Goal: Task Accomplishment & Management: Use online tool/utility

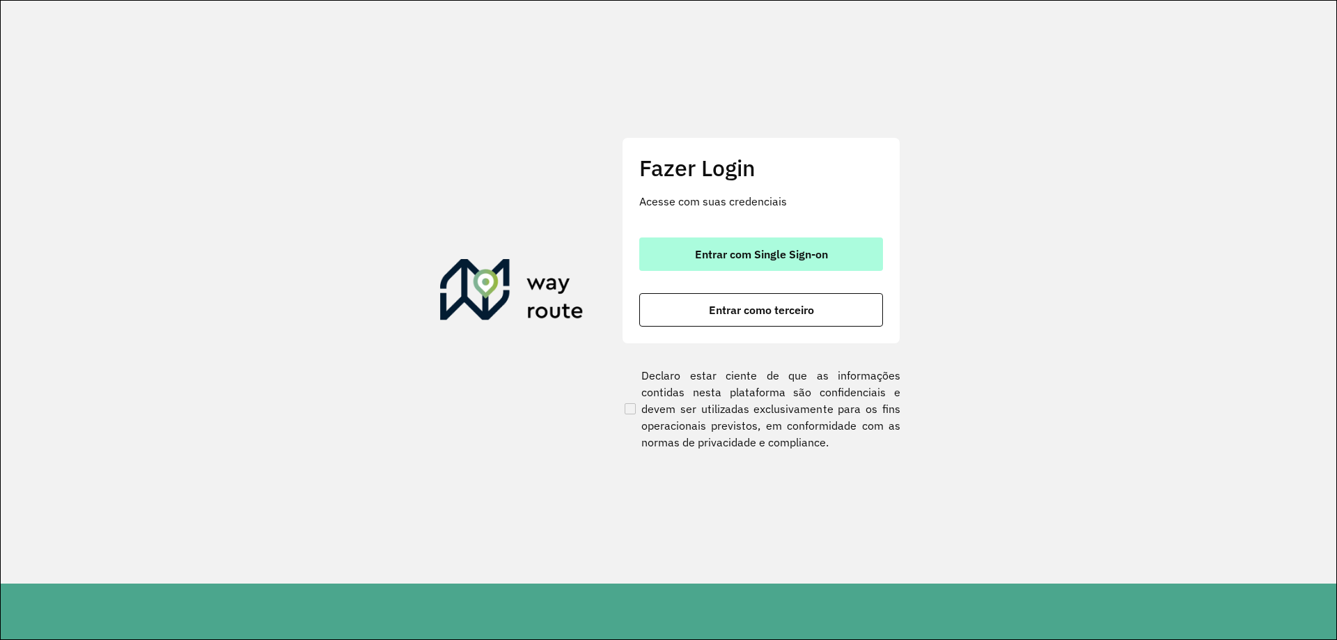
click at [765, 255] on span "Entrar com Single Sign-on" at bounding box center [761, 254] width 133 height 11
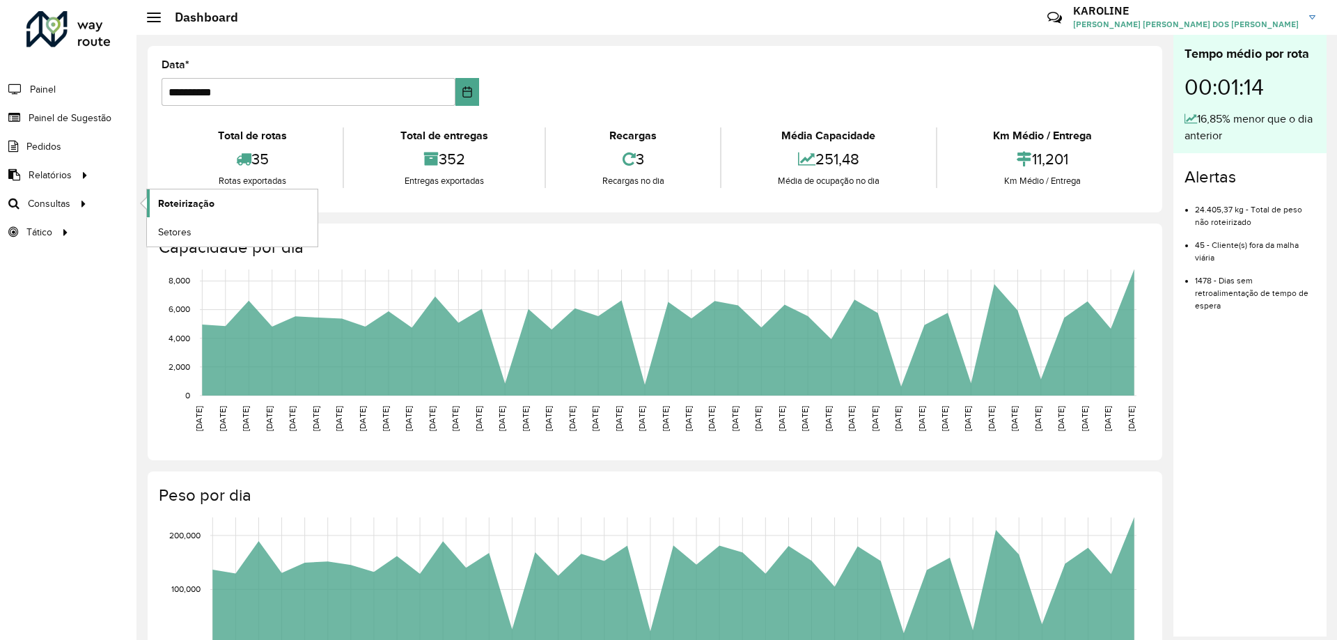
click at [178, 197] on span "Roteirização" at bounding box center [186, 203] width 56 height 15
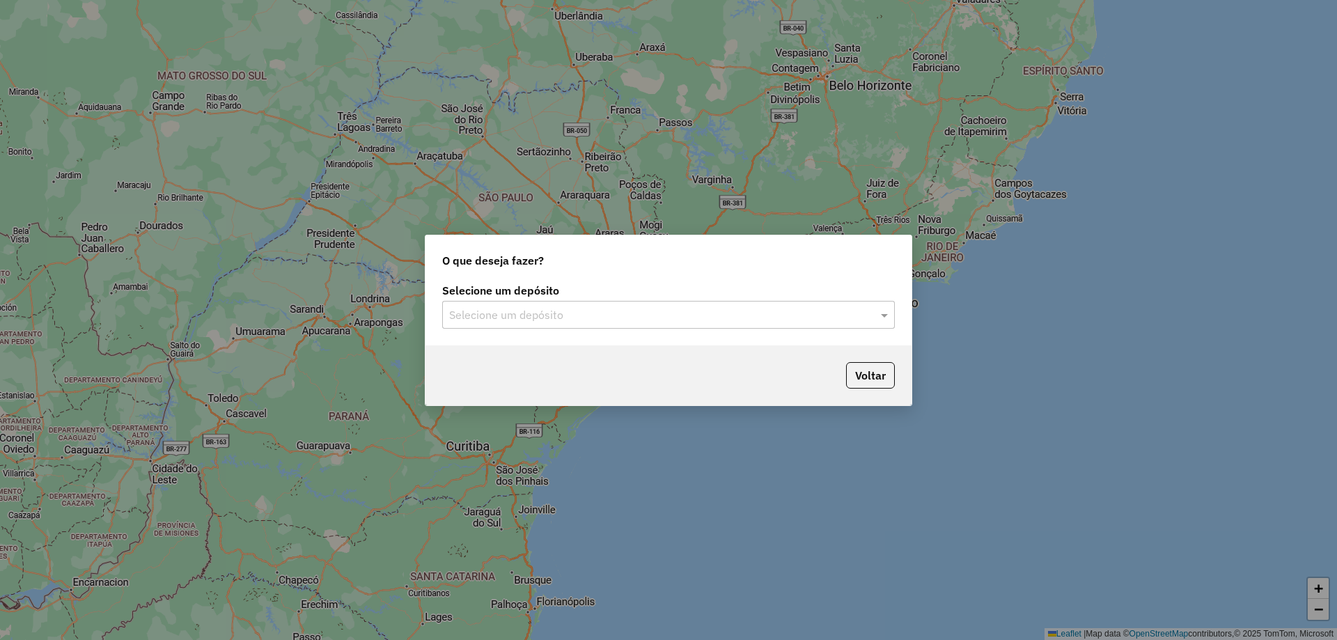
click at [518, 320] on input "text" at bounding box center [654, 315] width 411 height 17
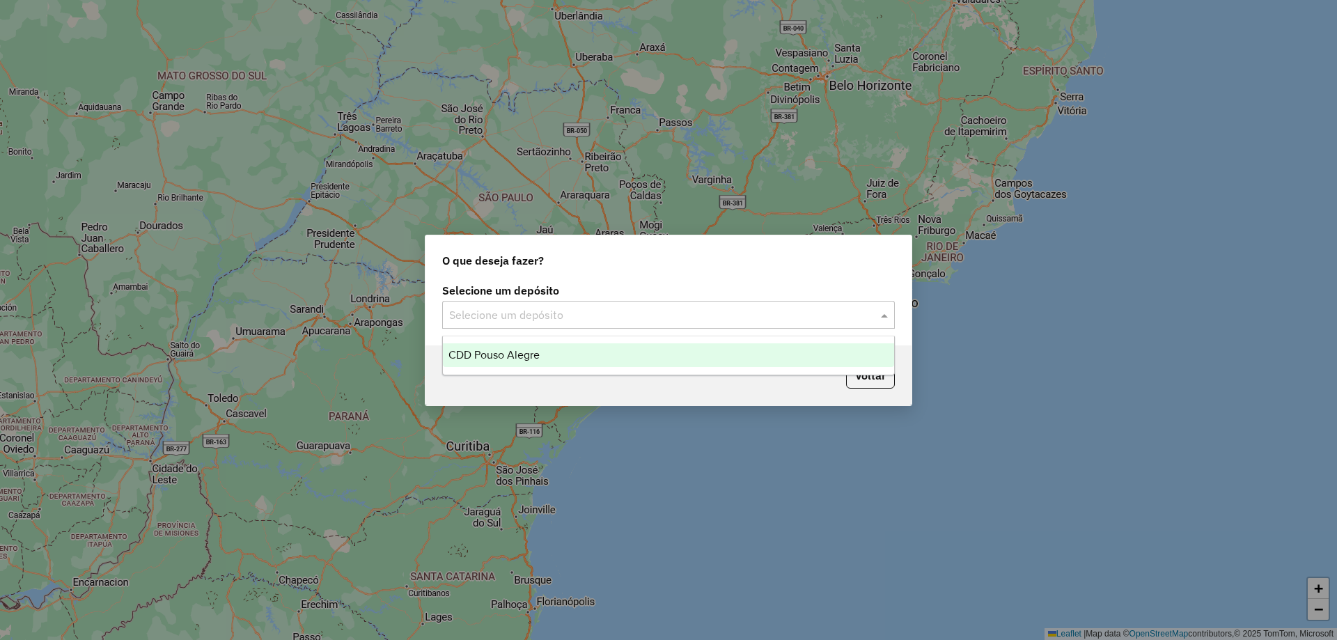
click at [494, 352] on span "CDD Pouso Alegre" at bounding box center [494, 355] width 91 height 12
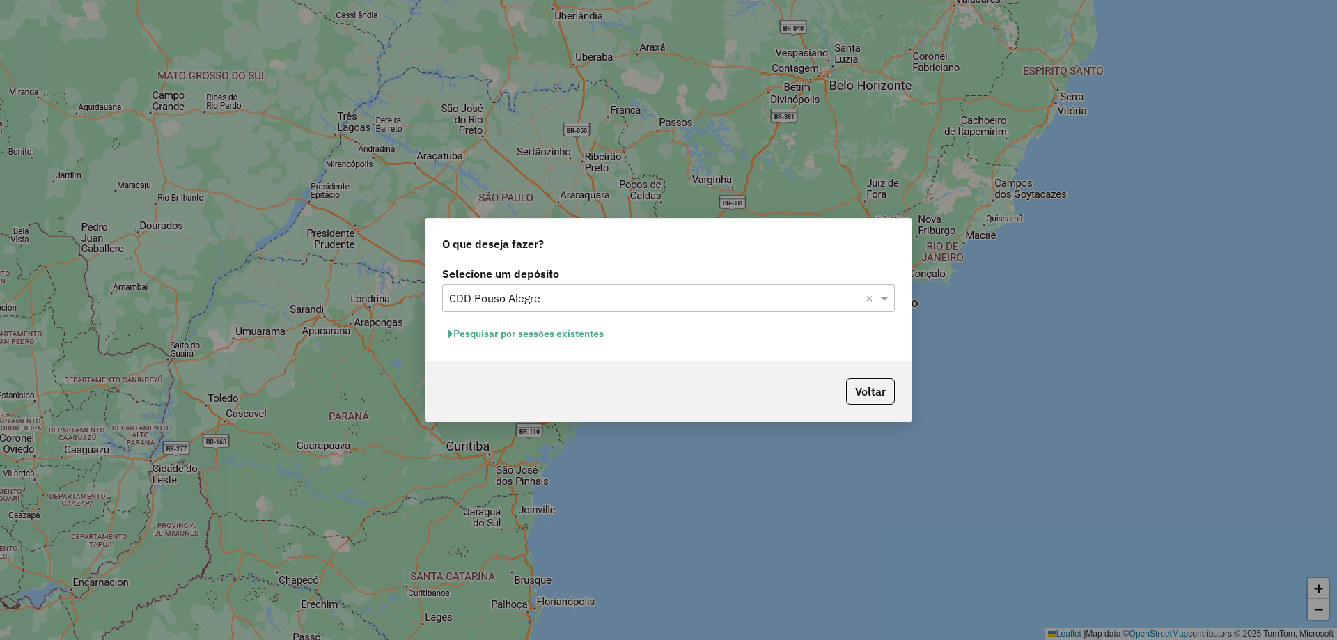
click at [495, 341] on button "Pesquisar por sessões existentes" at bounding box center [526, 334] width 168 height 22
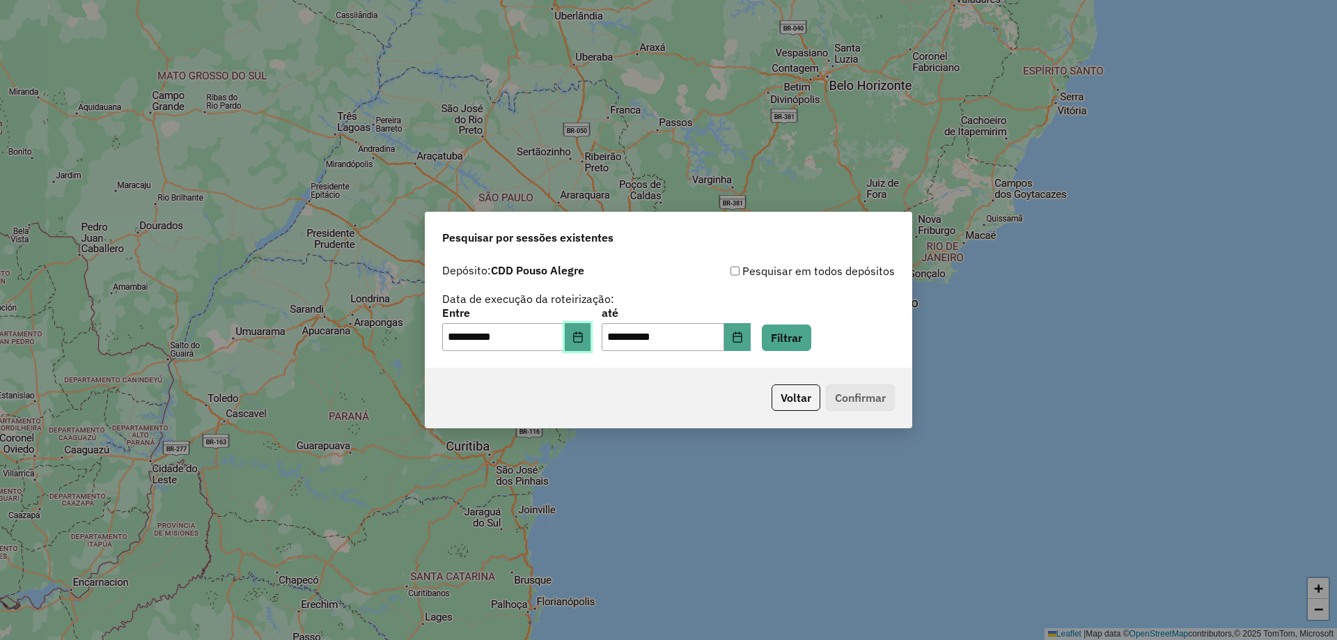
click at [584, 341] on icon "Choose Date" at bounding box center [578, 337] width 11 height 11
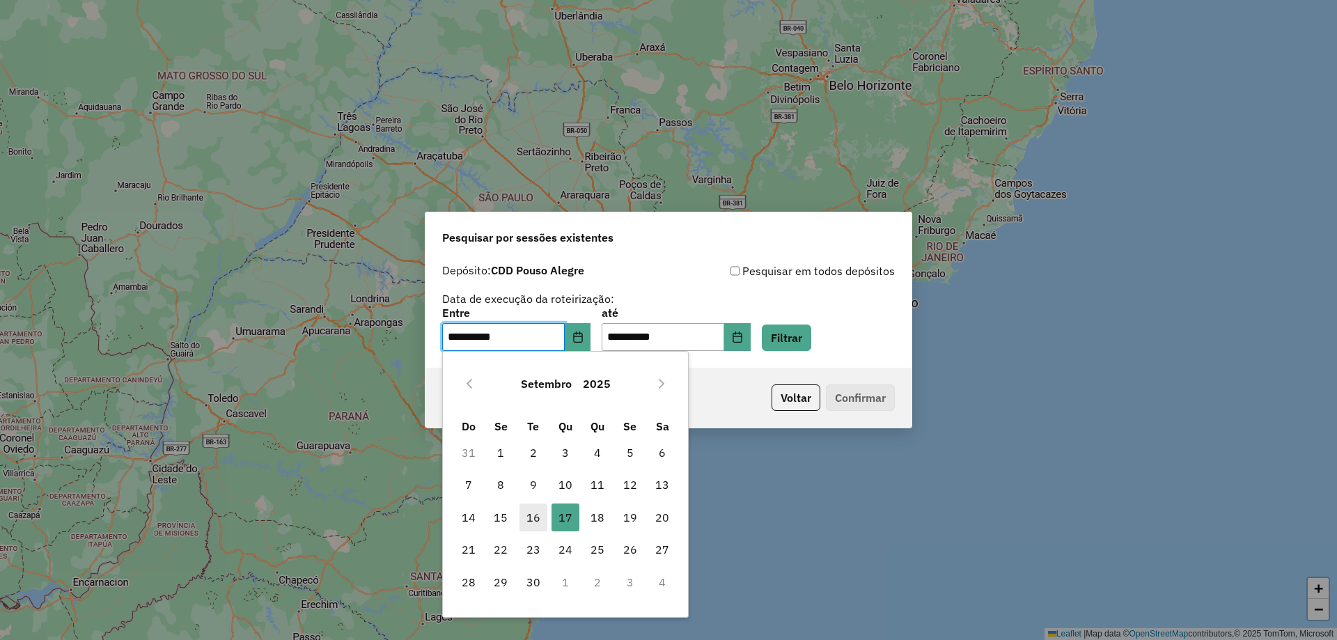
click at [536, 513] on span "16" at bounding box center [534, 518] width 28 height 28
type input "**********"
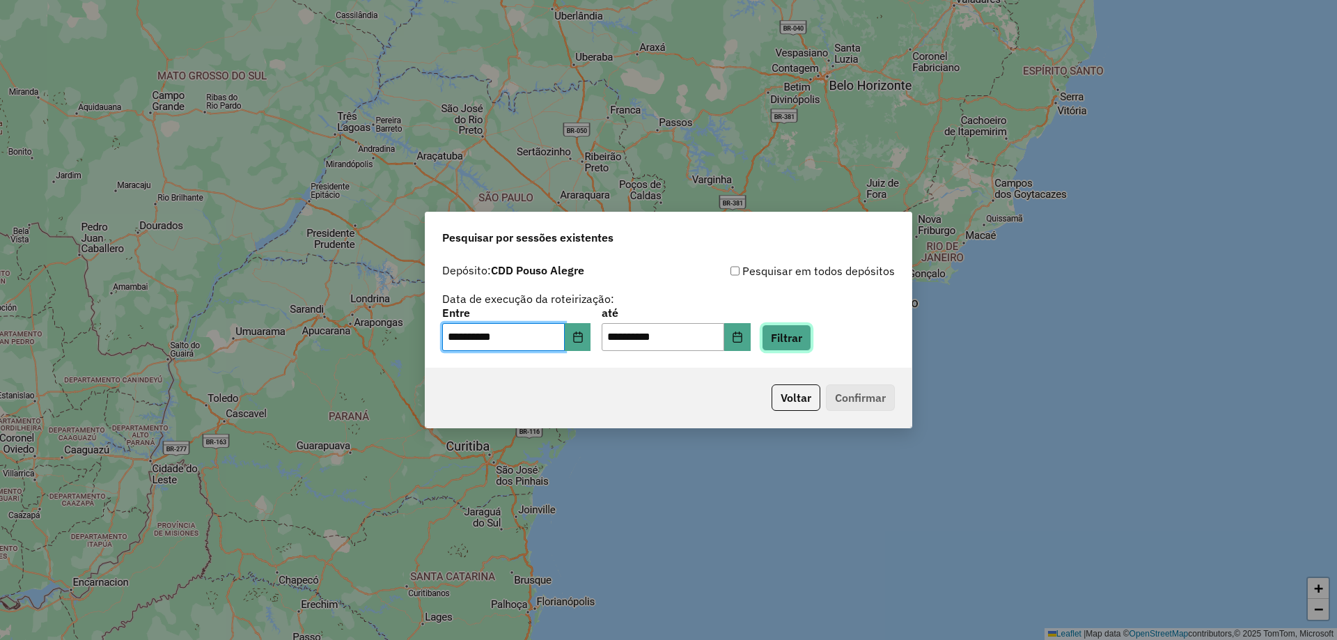
click at [798, 346] on button "Filtrar" at bounding box center [786, 338] width 49 height 26
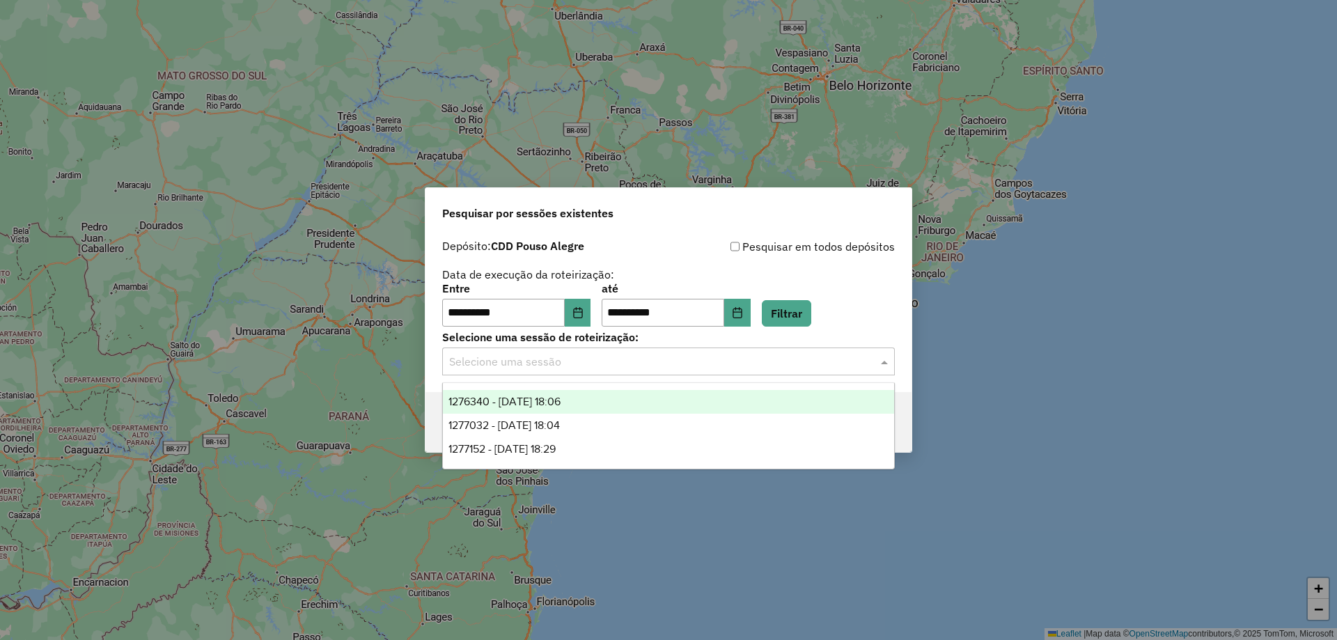
click at [542, 371] on div "Selecione uma sessão" at bounding box center [668, 362] width 453 height 28
click at [529, 401] on span "1276340 - 16/09/2025 18:06" at bounding box center [505, 402] width 112 height 12
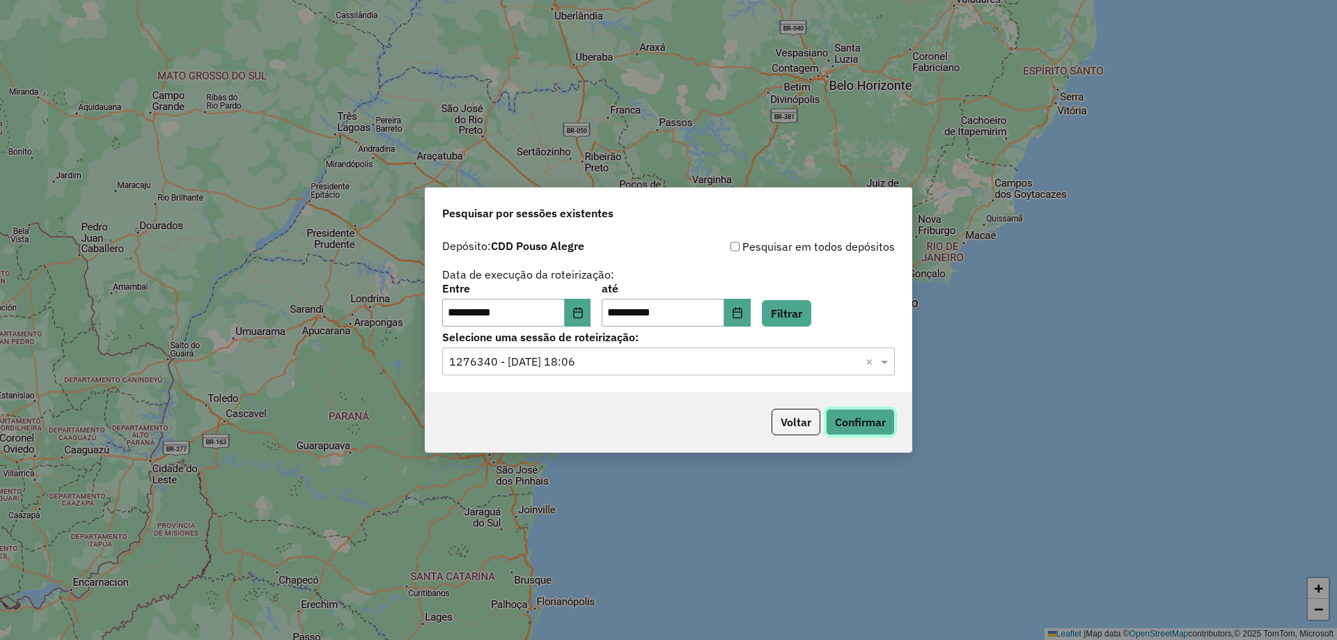
click at [862, 427] on button "Confirmar" at bounding box center [860, 422] width 69 height 26
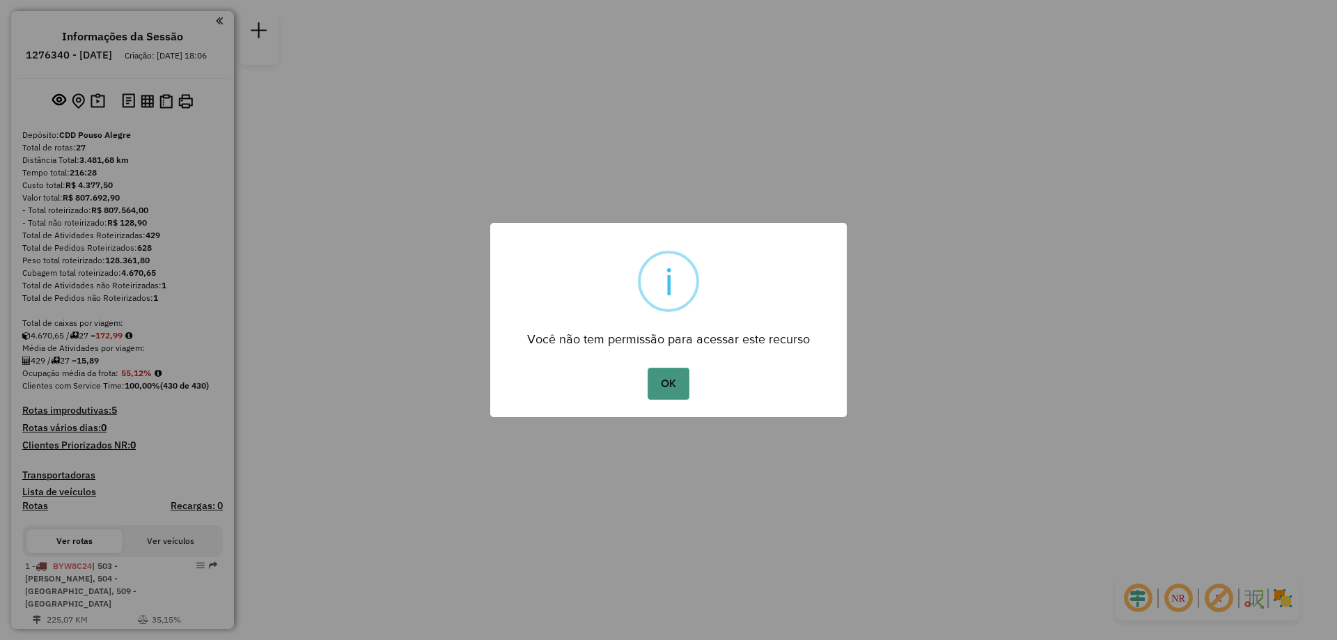
click at [663, 387] on button "OK" at bounding box center [668, 384] width 41 height 32
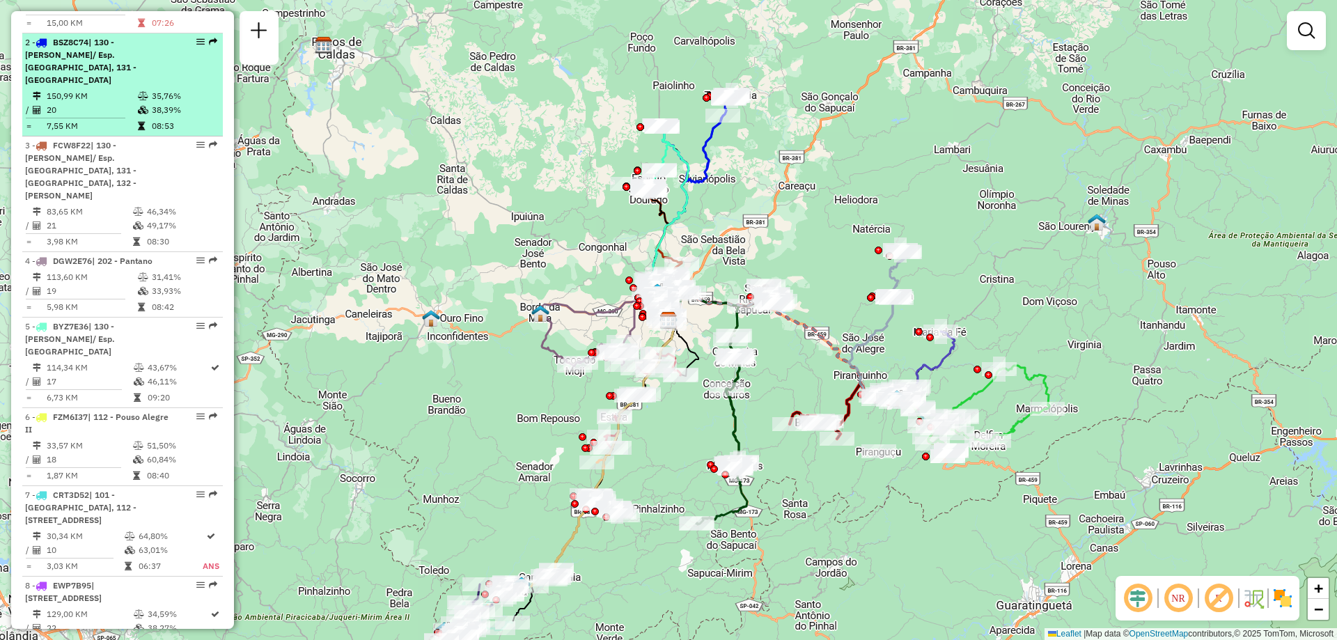
scroll to position [766, 0]
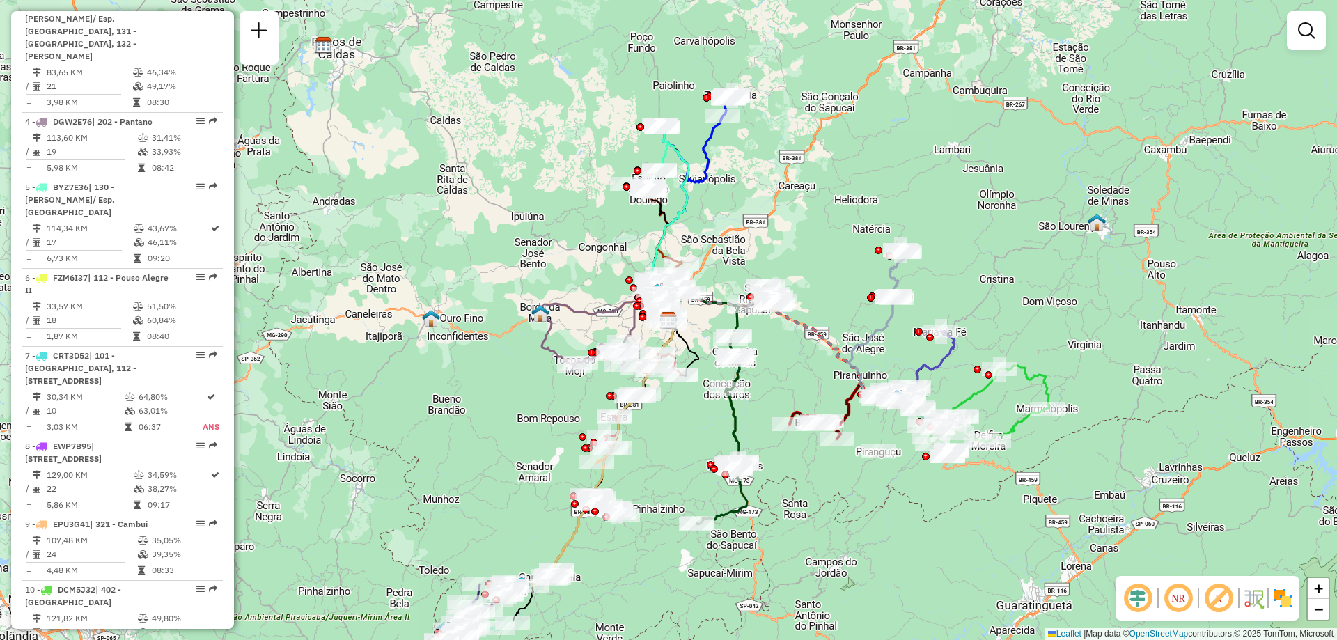
drag, startPoint x: 191, startPoint y: 435, endPoint x: 298, endPoint y: 485, distance: 118.4
click at [298, 485] on div "Janela de atendimento Grade de atendimento Capacidade Transportadoras Veículos …" at bounding box center [668, 320] width 1337 height 640
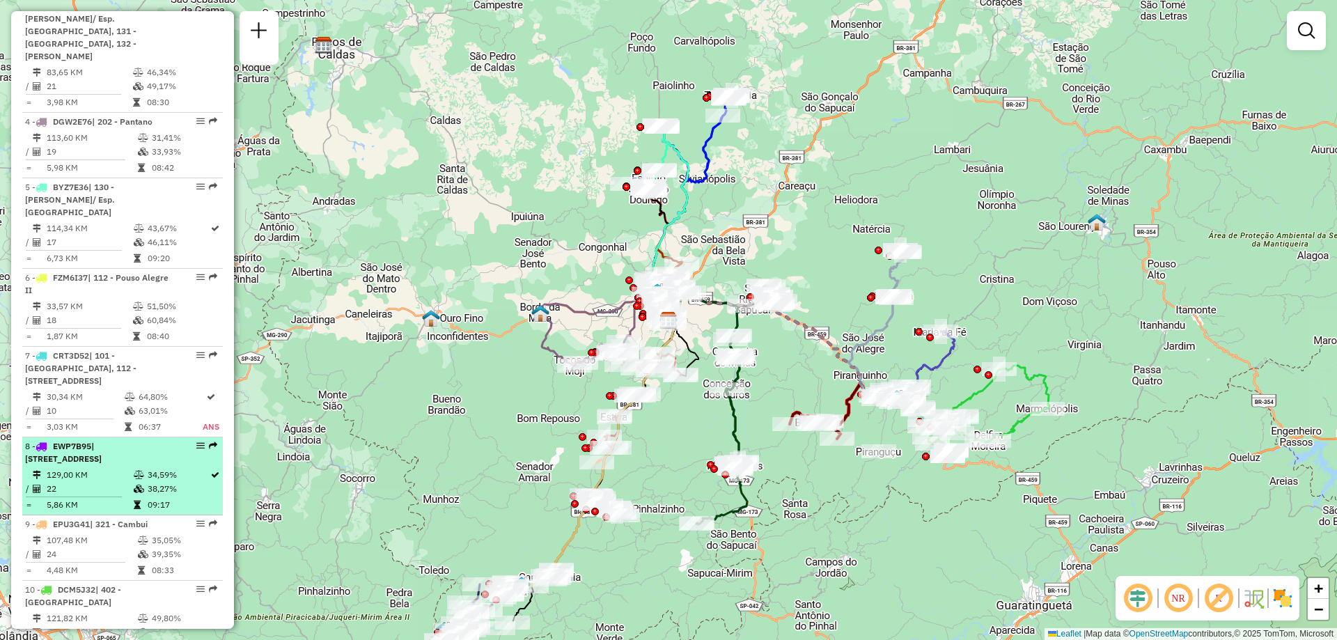
click at [199, 442] on em at bounding box center [200, 446] width 8 height 8
select select "**********"
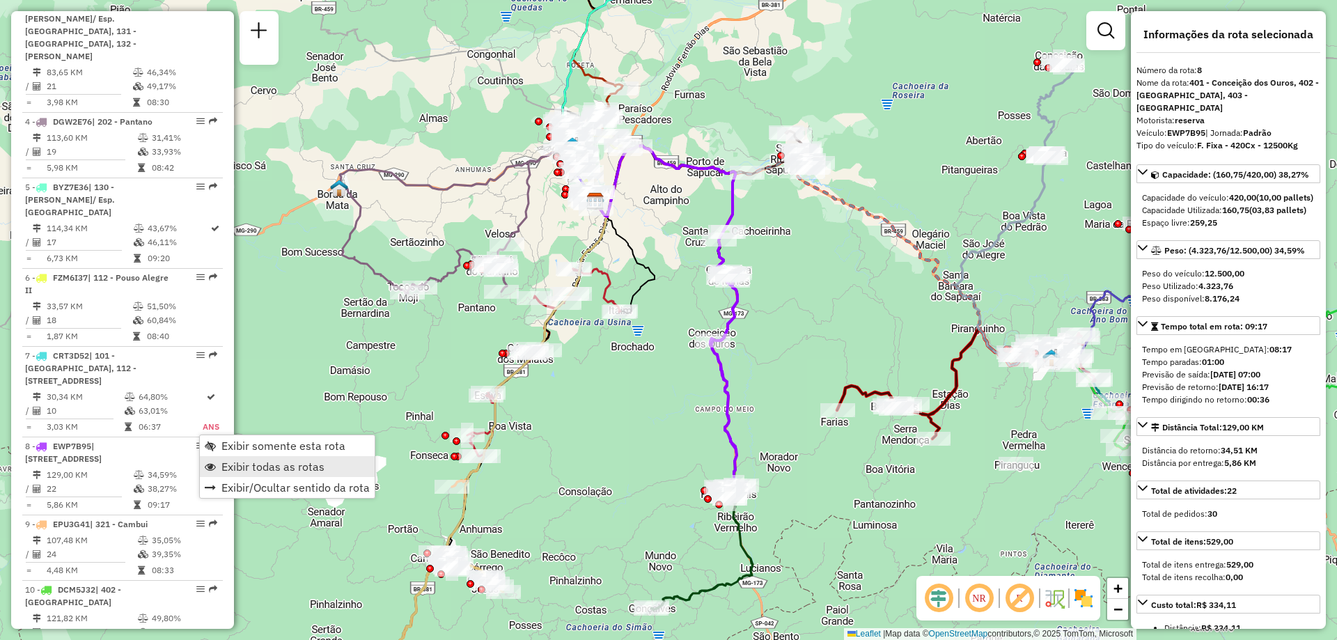
click at [319, 457] on link "Exibir todas as rotas" at bounding box center [287, 466] width 175 height 21
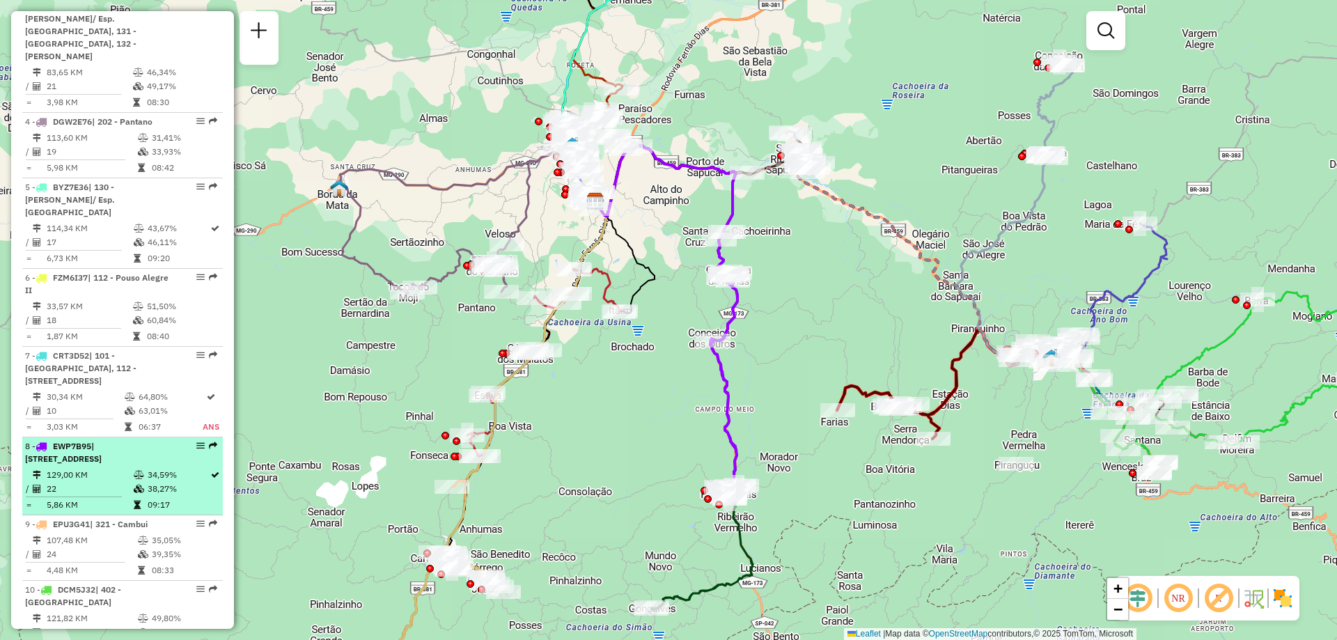
select select "**********"
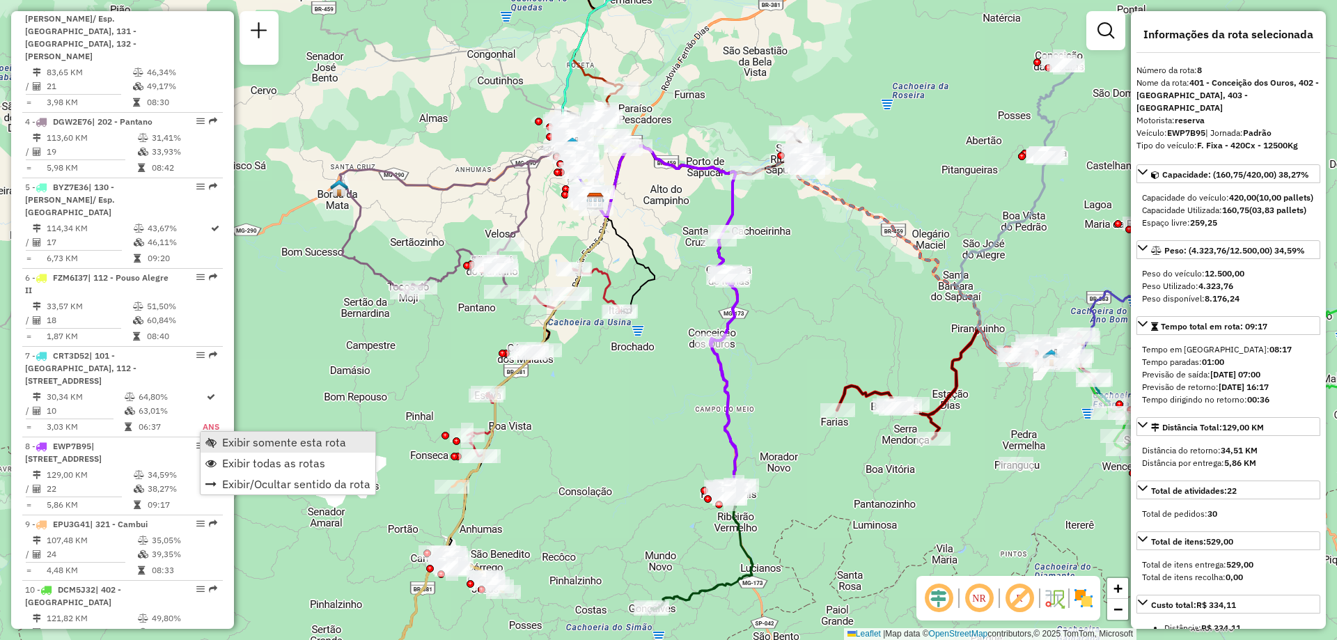
click at [265, 440] on span "Exibir somente esta rota" at bounding box center [284, 442] width 124 height 11
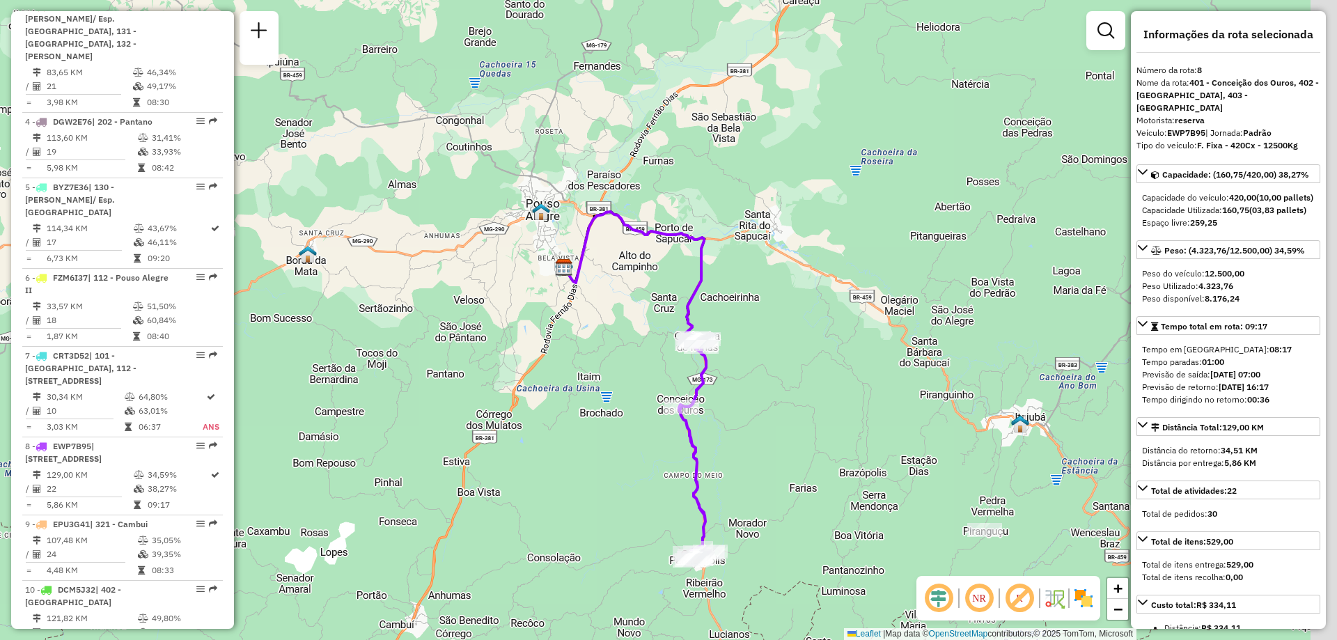
drag, startPoint x: 787, startPoint y: 483, endPoint x: 756, endPoint y: 549, distance: 73.2
click at [756, 549] on div "Janela de atendimento Grade de atendimento Capacidade Transportadoras Veículos …" at bounding box center [668, 320] width 1337 height 640
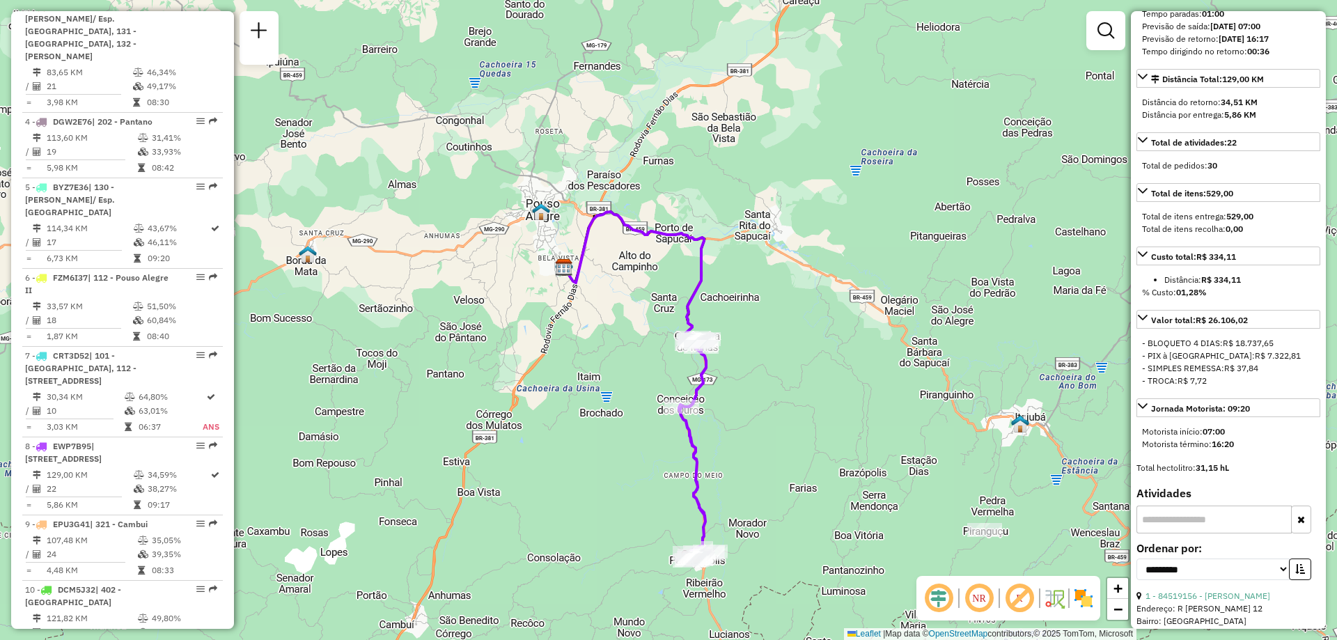
scroll to position [557, 0]
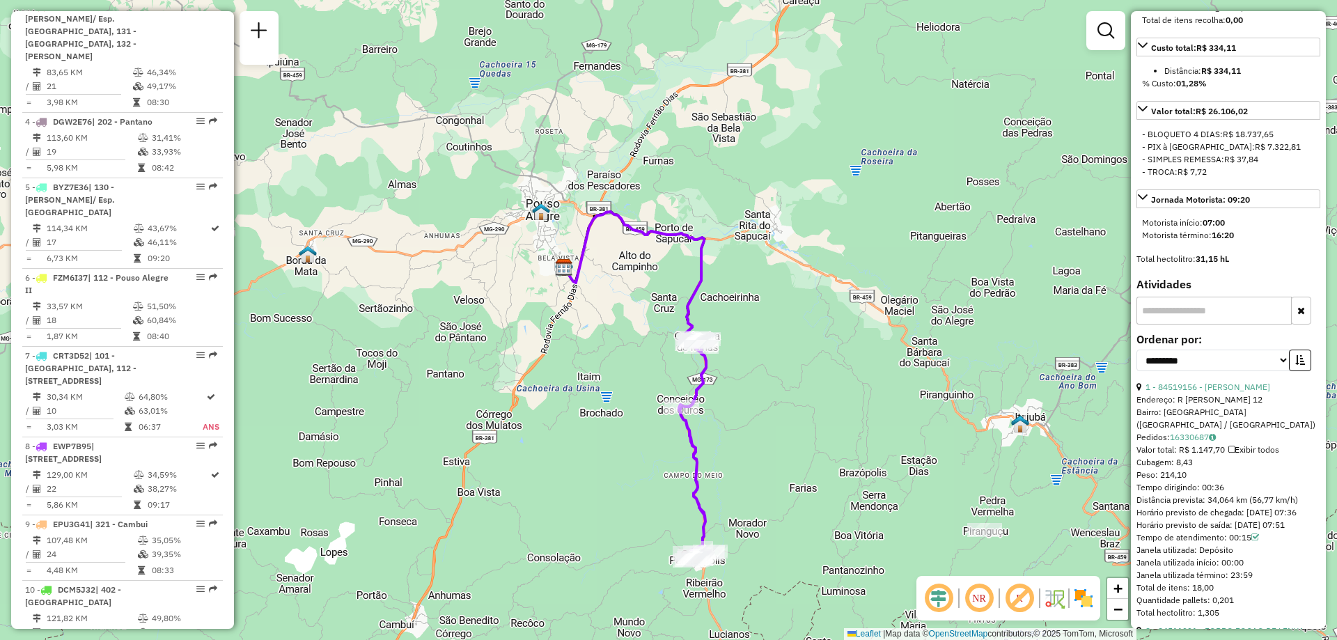
drag, startPoint x: 1238, startPoint y: 500, endPoint x: 1170, endPoint y: 497, distance: 68.3
click at [1170, 494] on div "Tempo dirigindo: 00:36" at bounding box center [1229, 487] width 184 height 13
